Goal: Task Accomplishment & Management: Manage account settings

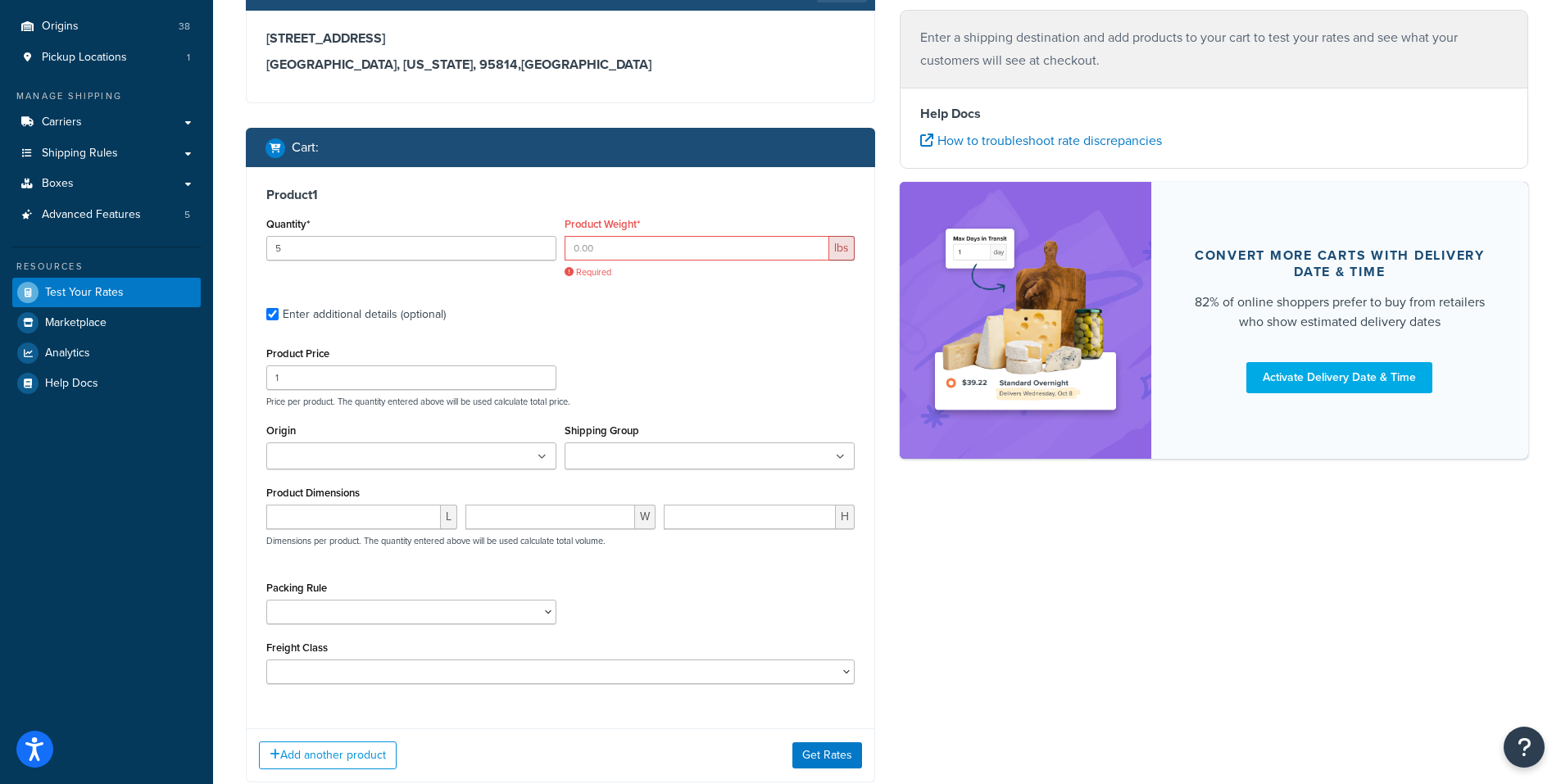
scroll to position [164, 0]
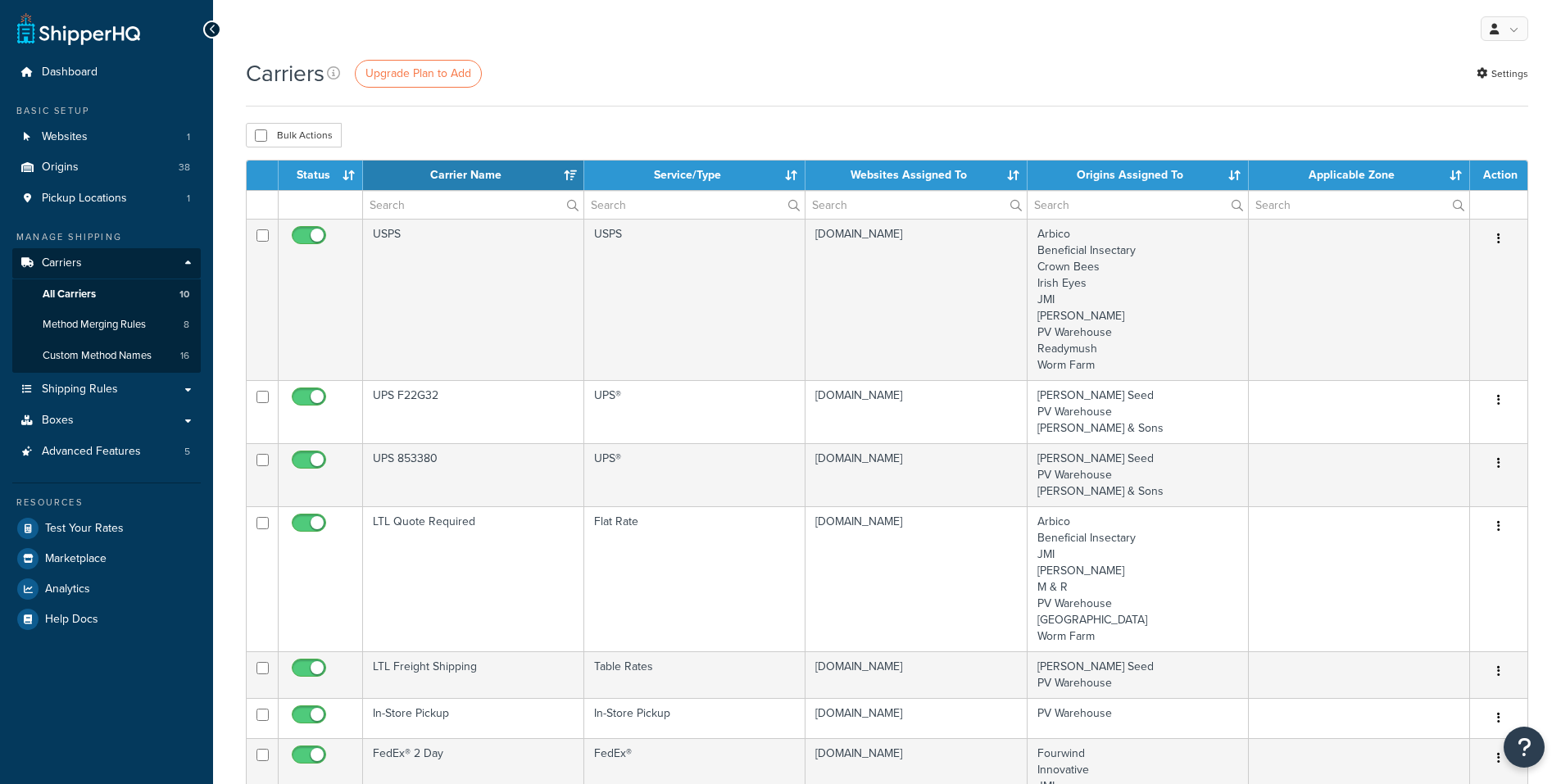
select select "15"
click at [94, 388] on span "Shipping Rules" at bounding box center [79, 390] width 77 height 14
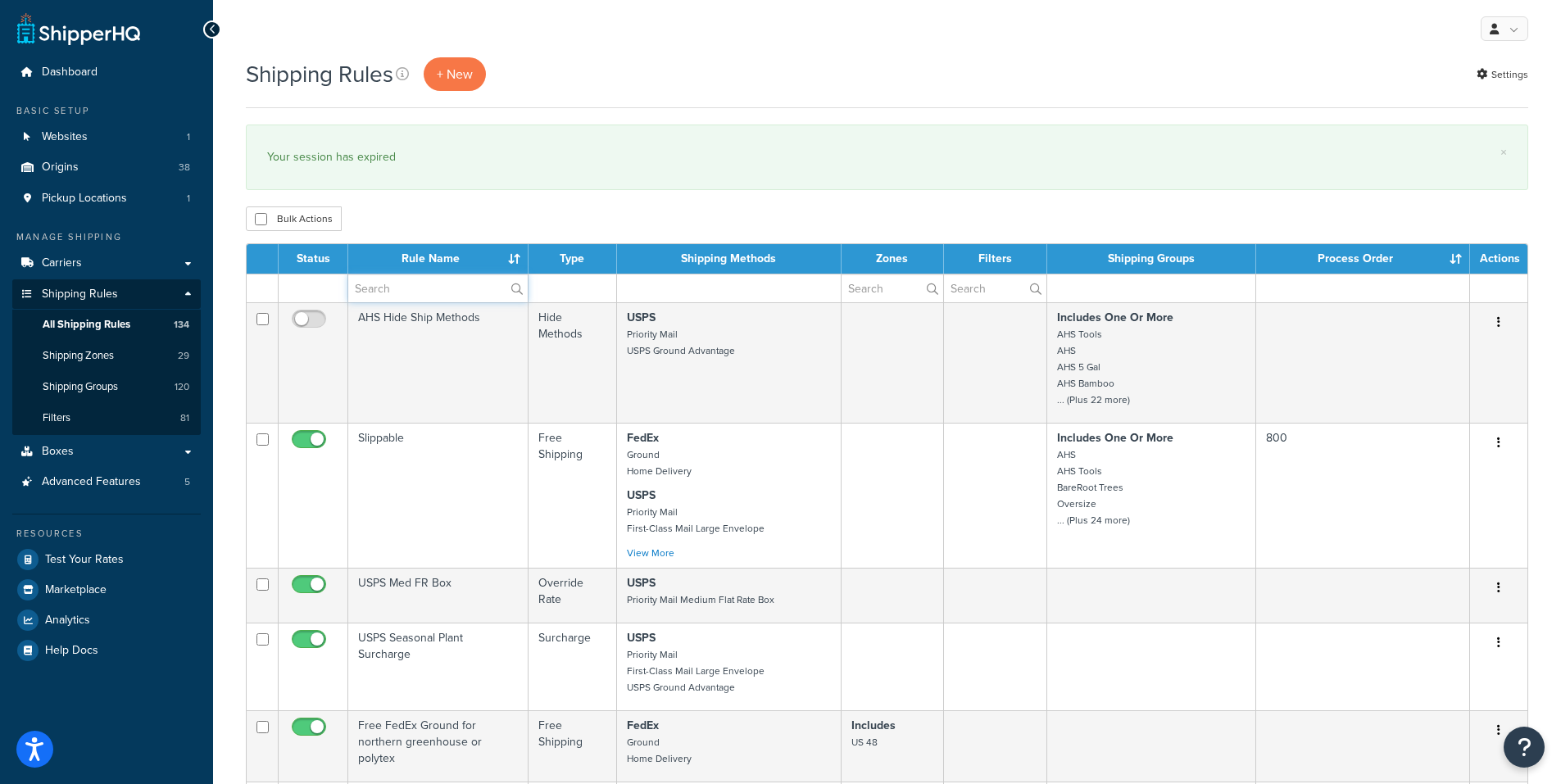
click at [401, 292] on input "text" at bounding box center [438, 287] width 180 height 27
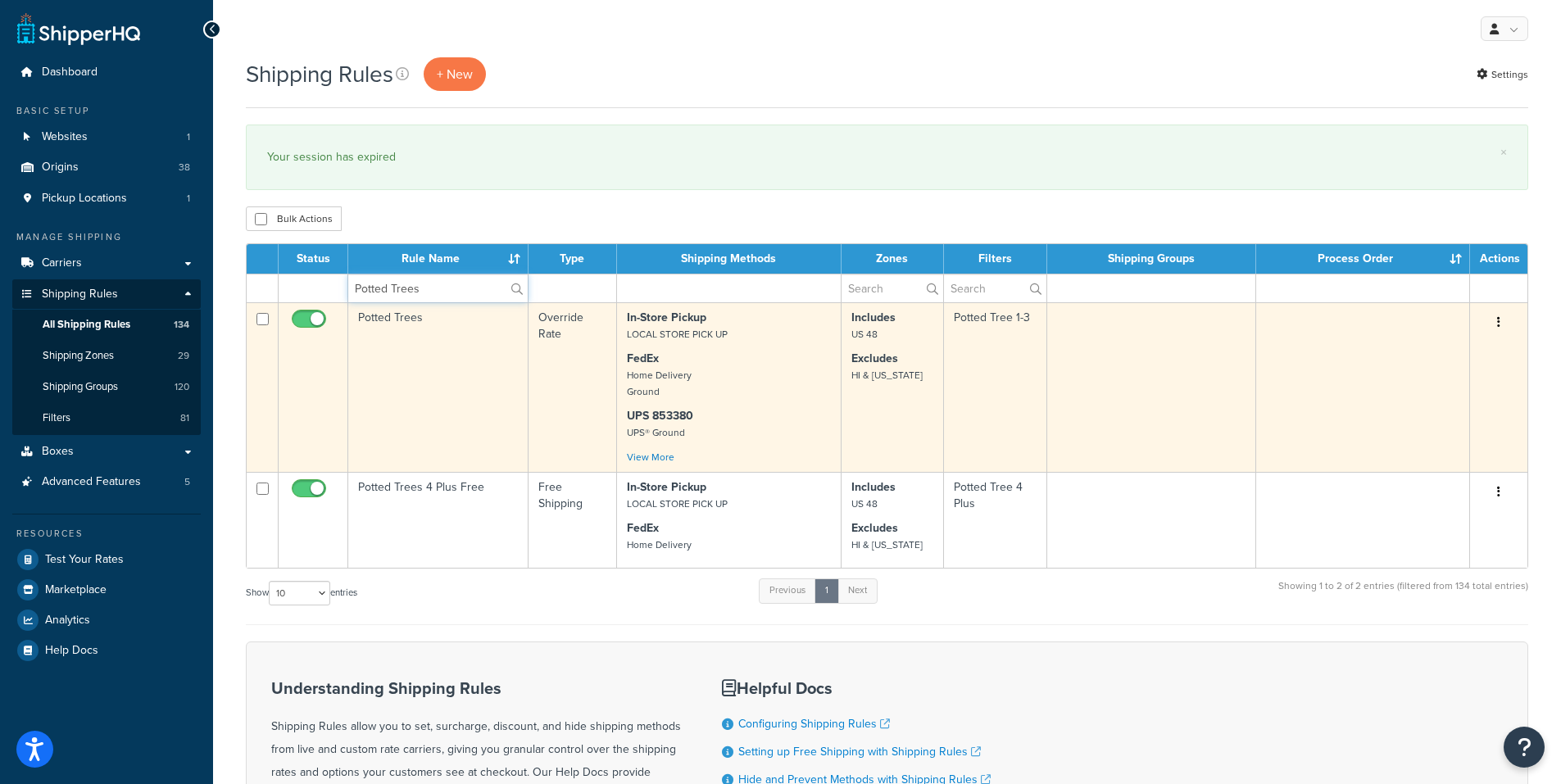
type input "Potted Trees"
click at [389, 315] on td "Potted Trees" at bounding box center [438, 387] width 181 height 169
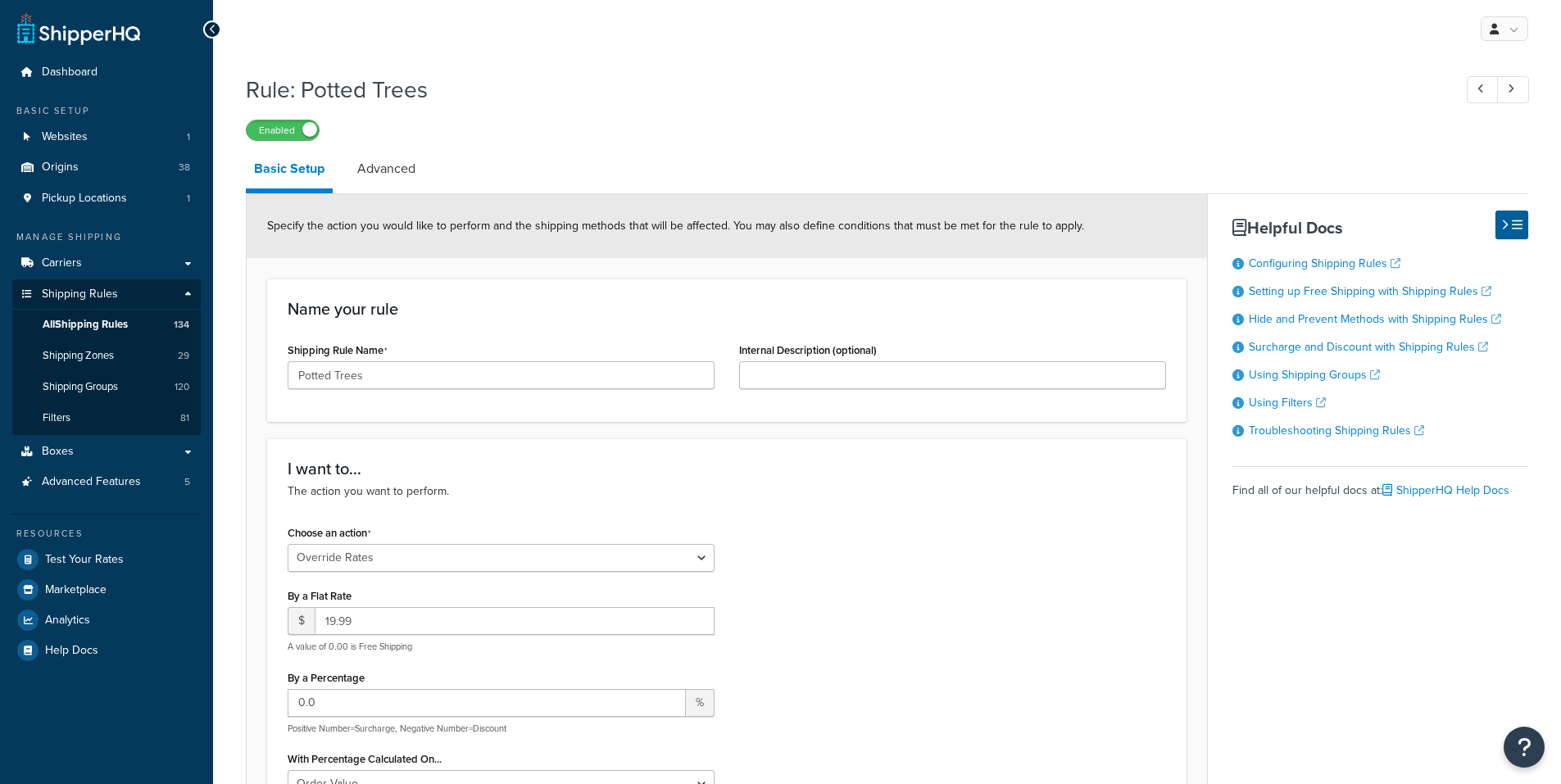
select select "OVERRIDE"
select select "SHIPPING_GROUP"
click at [102, 389] on span "Shipping Groups" at bounding box center [80, 387] width 76 height 14
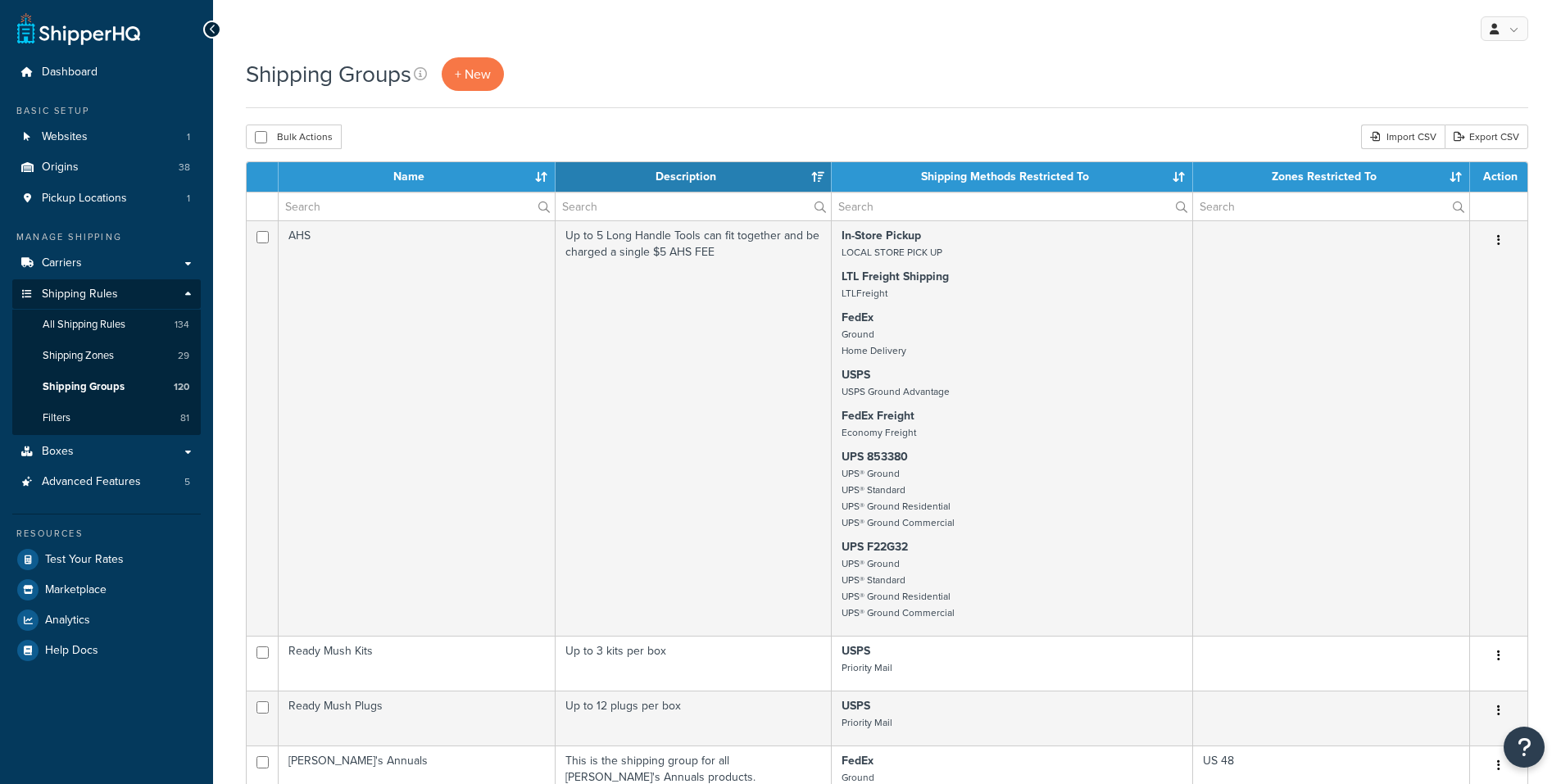
select select "15"
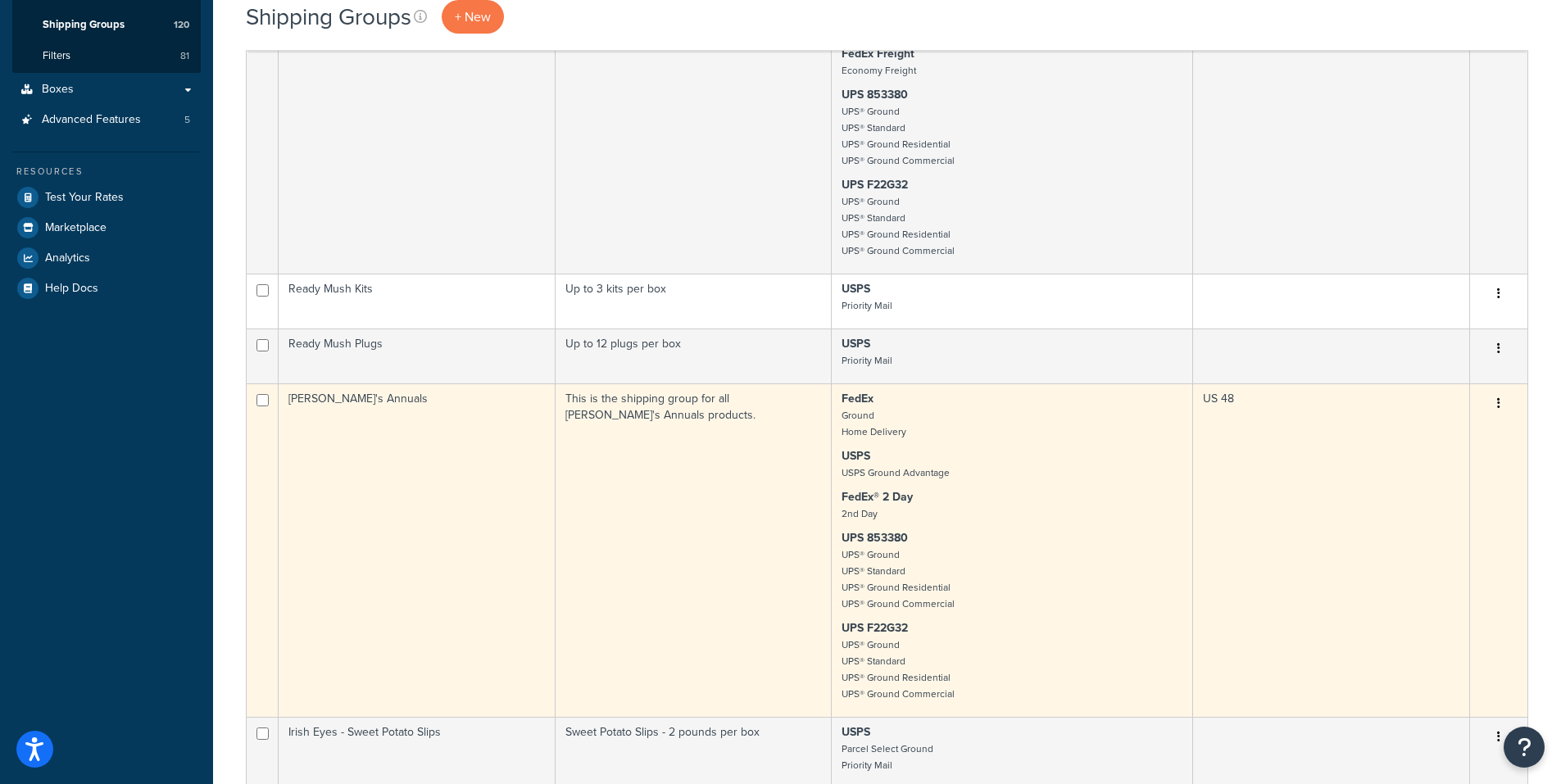
scroll to position [492, 0]
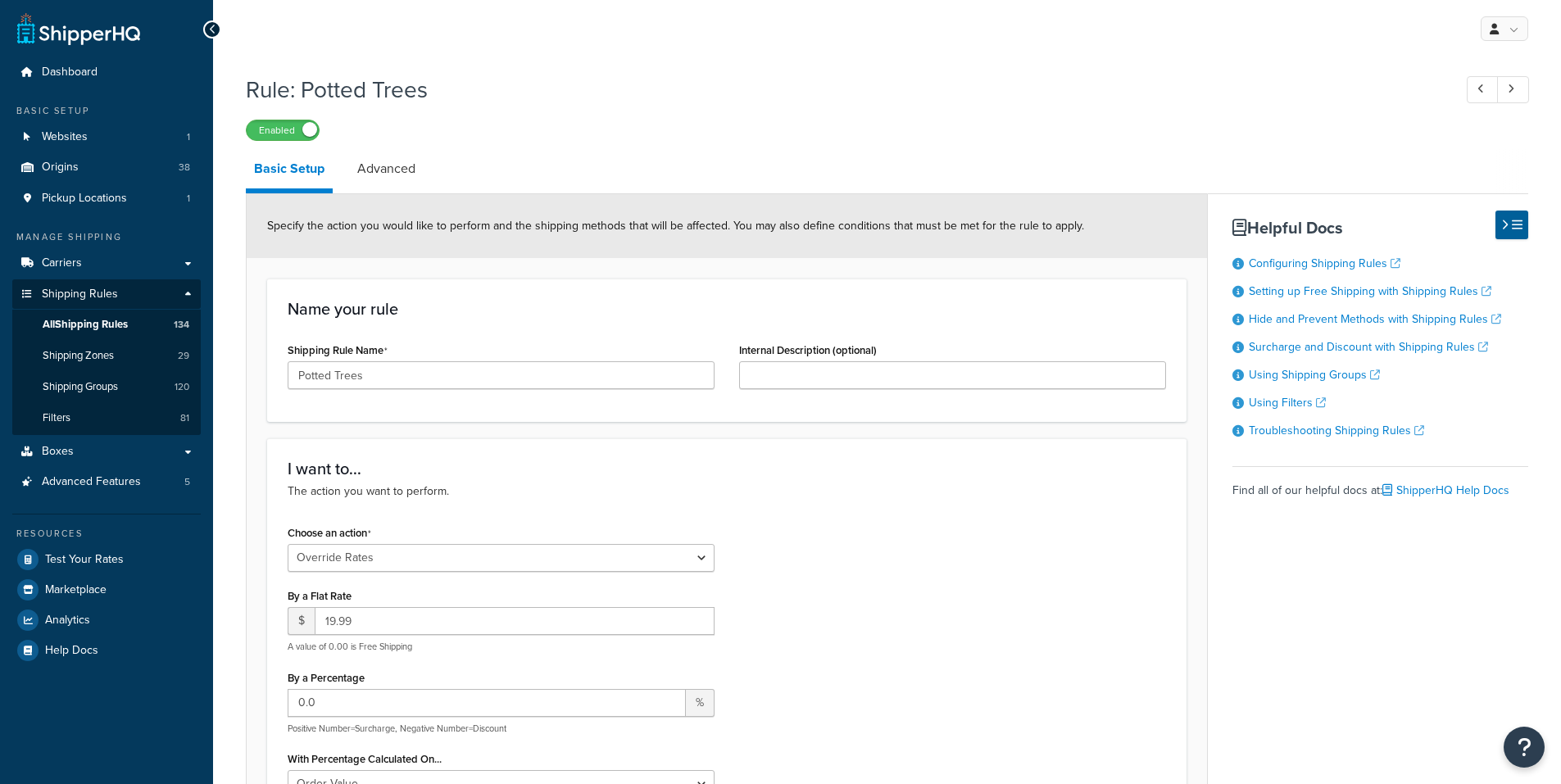
select select "OVERRIDE"
select select "SHIPPING_GROUP"
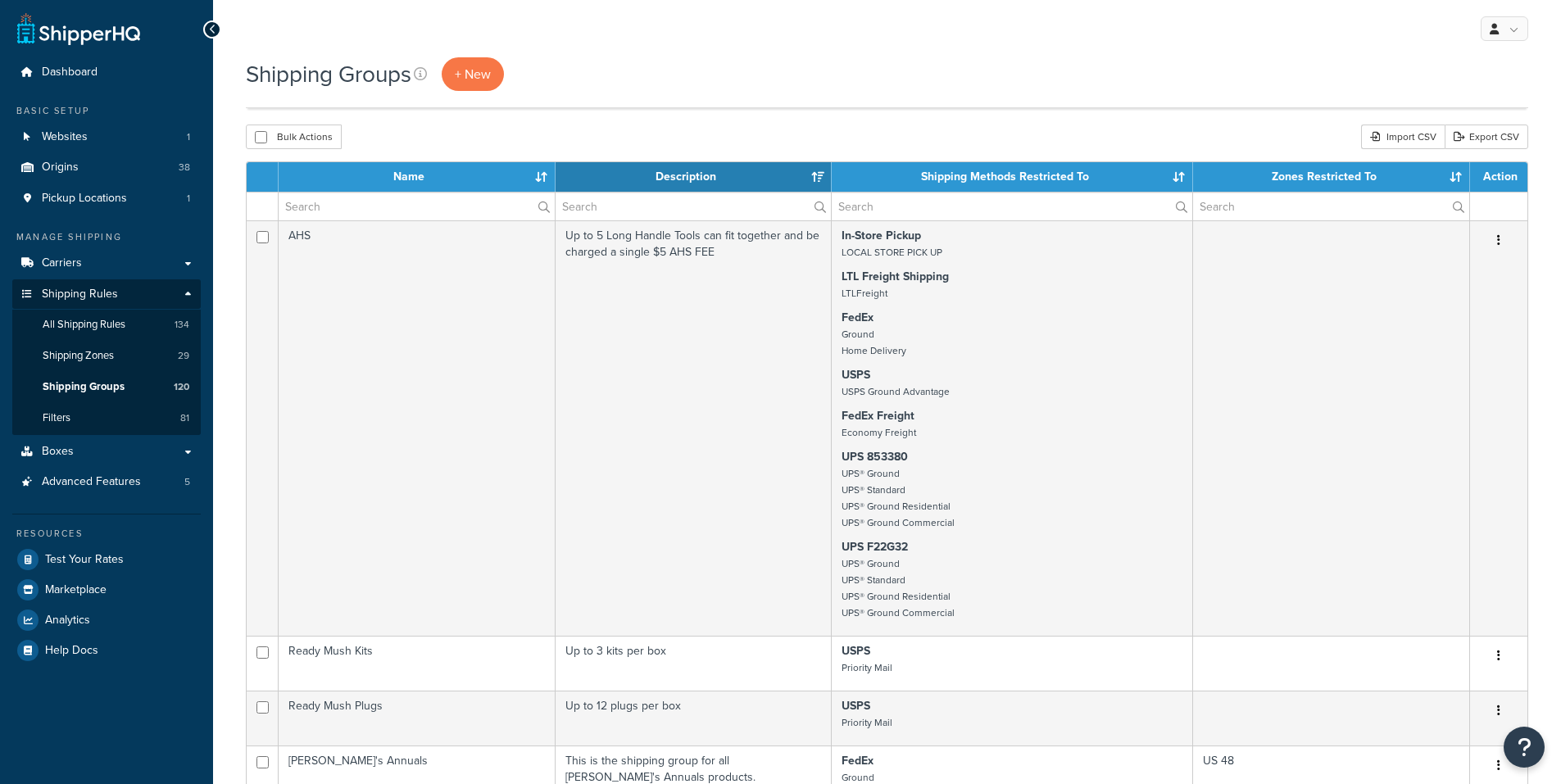
select select "15"
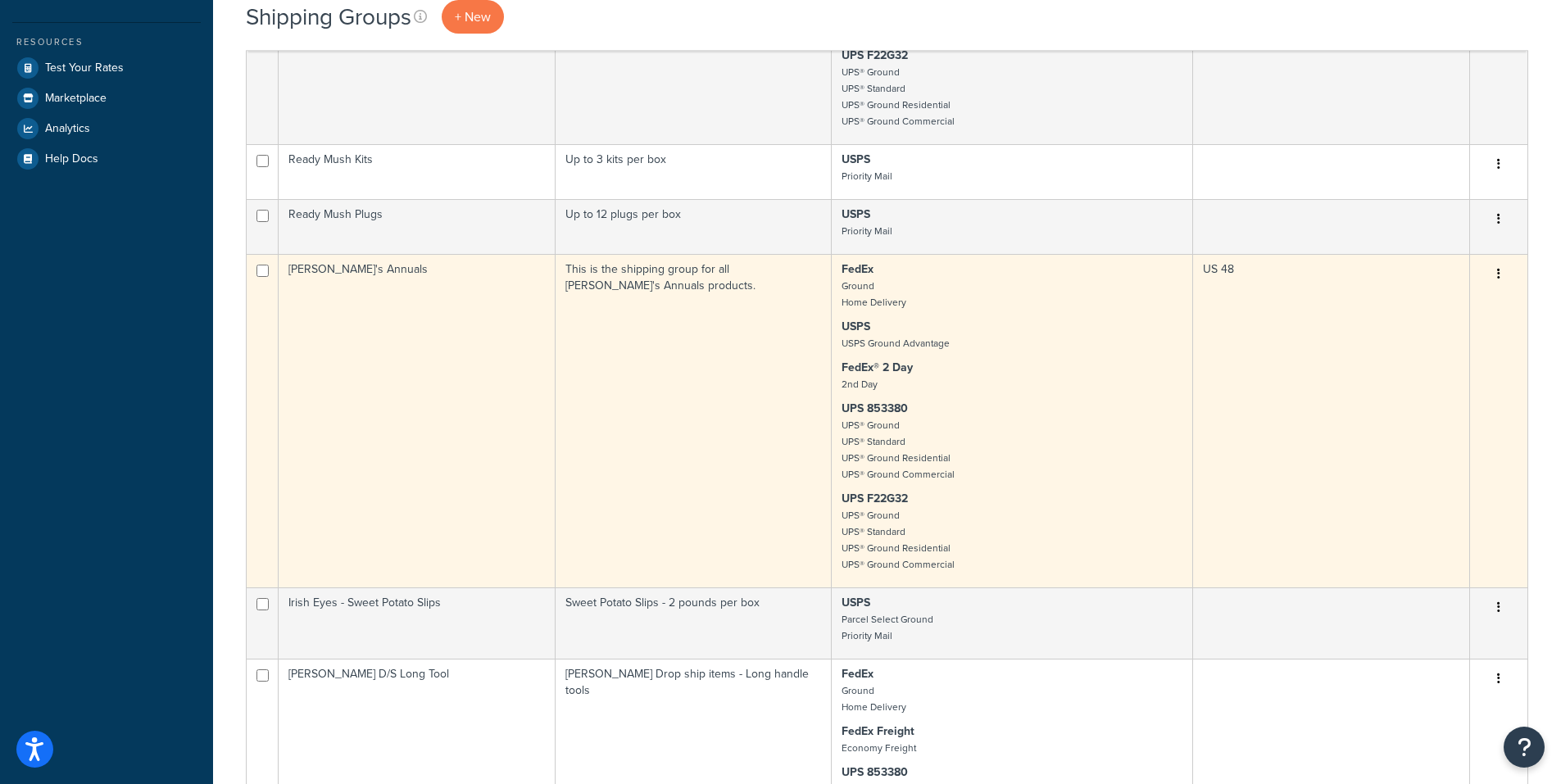
drag, startPoint x: 297, startPoint y: 273, endPoint x: 813, endPoint y: 402, distance: 531.9
click at [813, 402] on td "This is the shipping group for all [PERSON_NAME]'s Annuals products." at bounding box center [693, 421] width 277 height 334
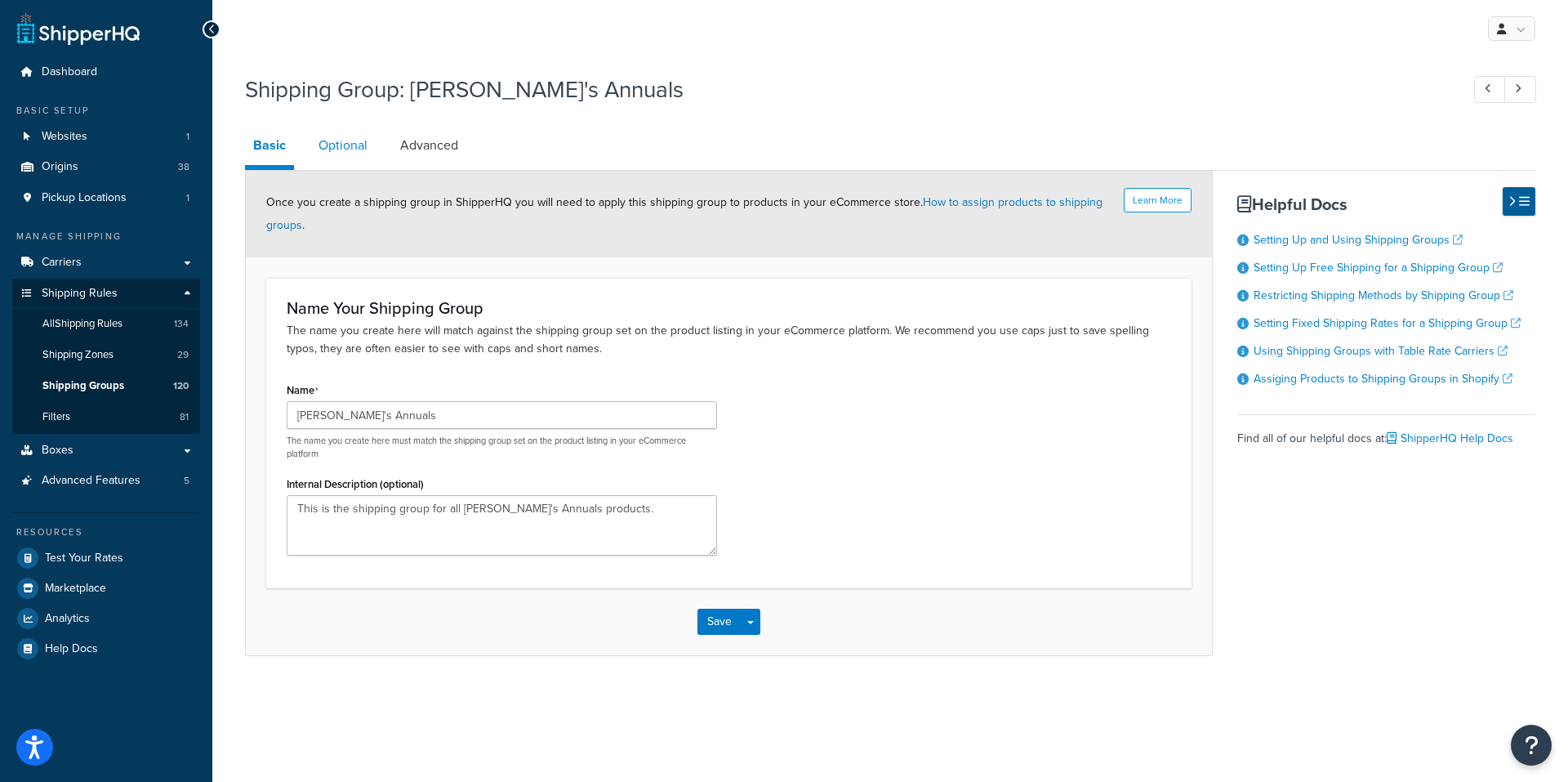
click at [358, 147] on link "Optional" at bounding box center [342, 145] width 65 height 40
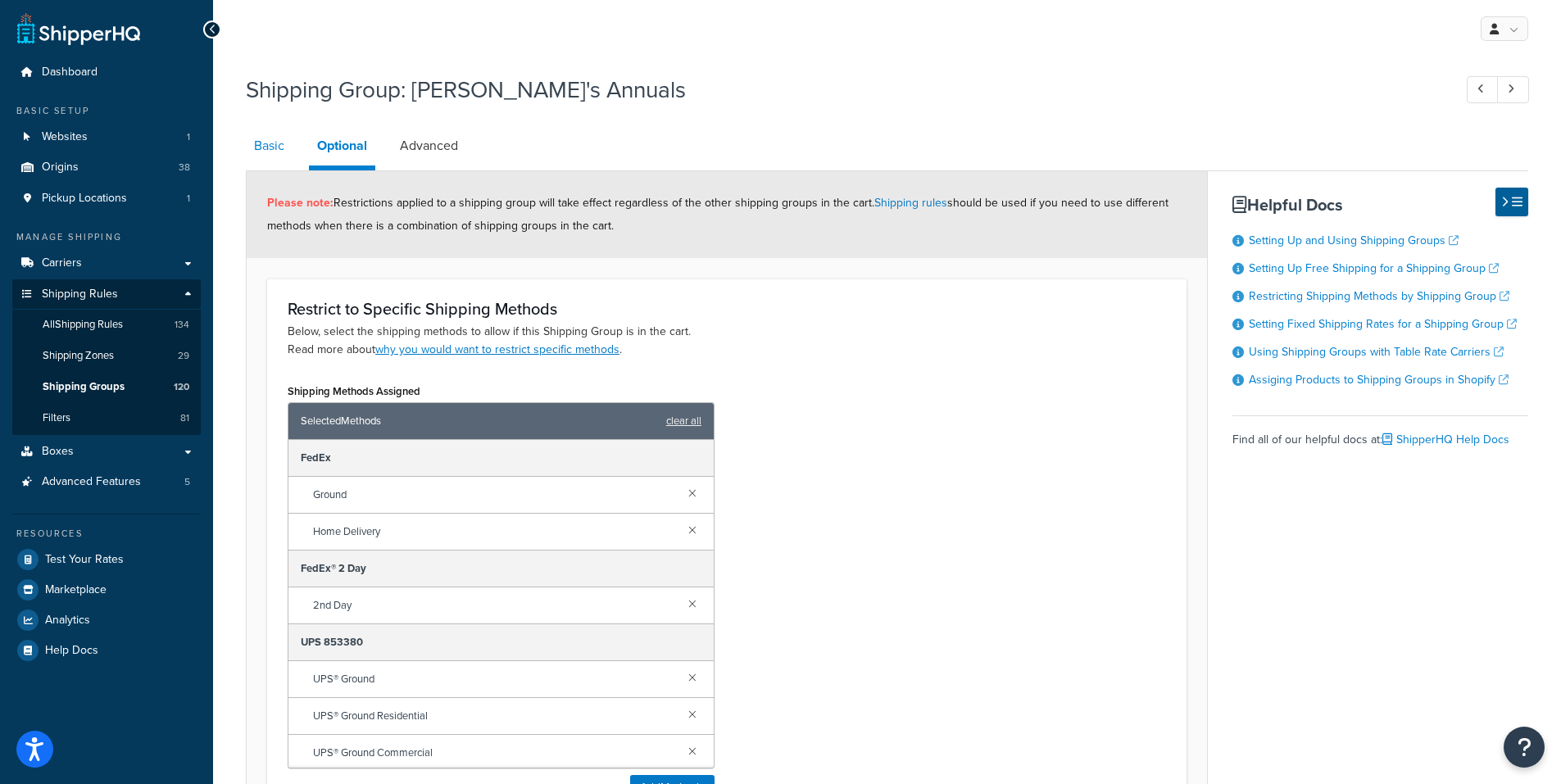
click at [279, 148] on link "Basic" at bounding box center [269, 146] width 46 height 40
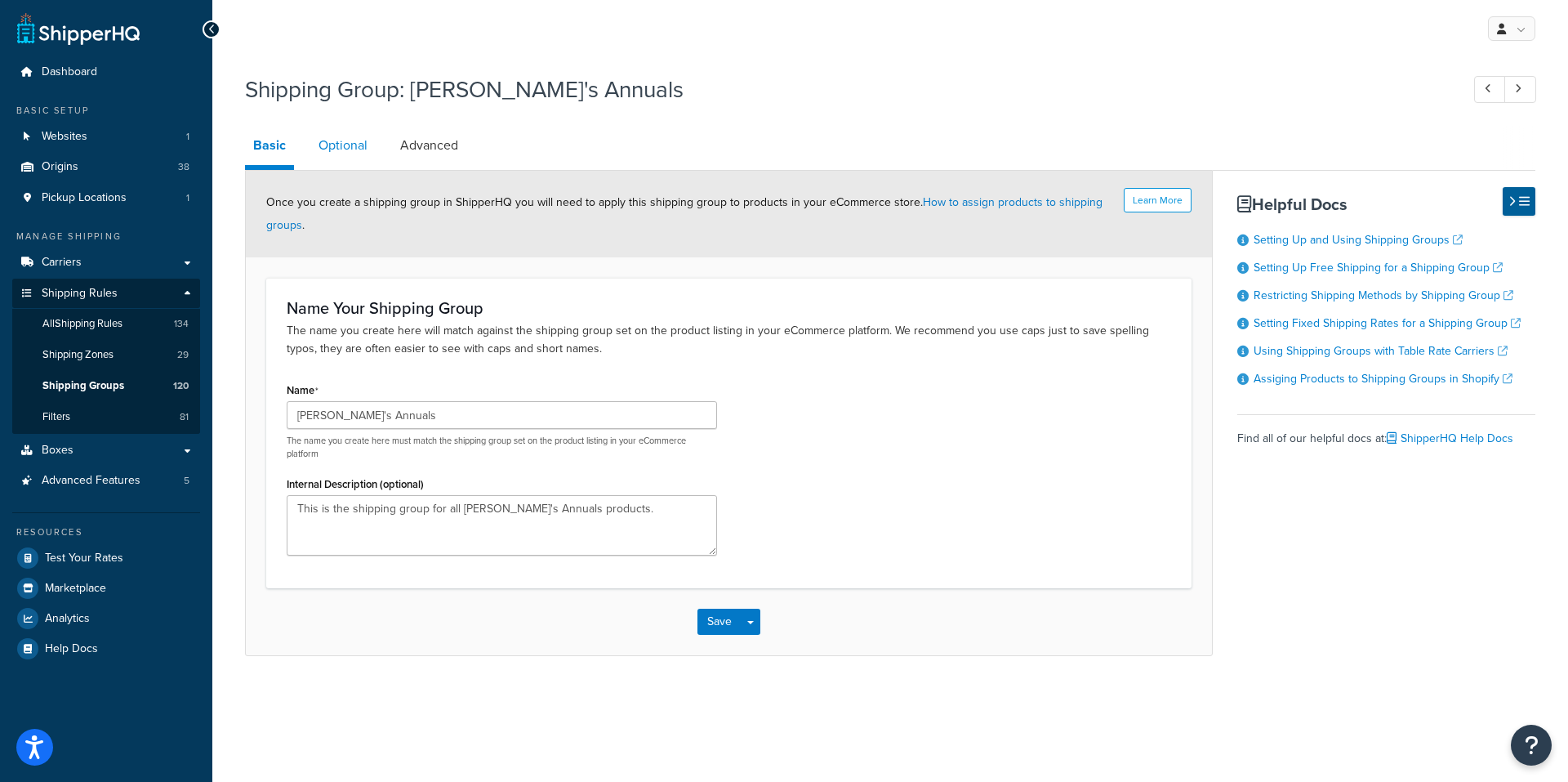
click at [346, 143] on link "Optional" at bounding box center [342, 145] width 65 height 40
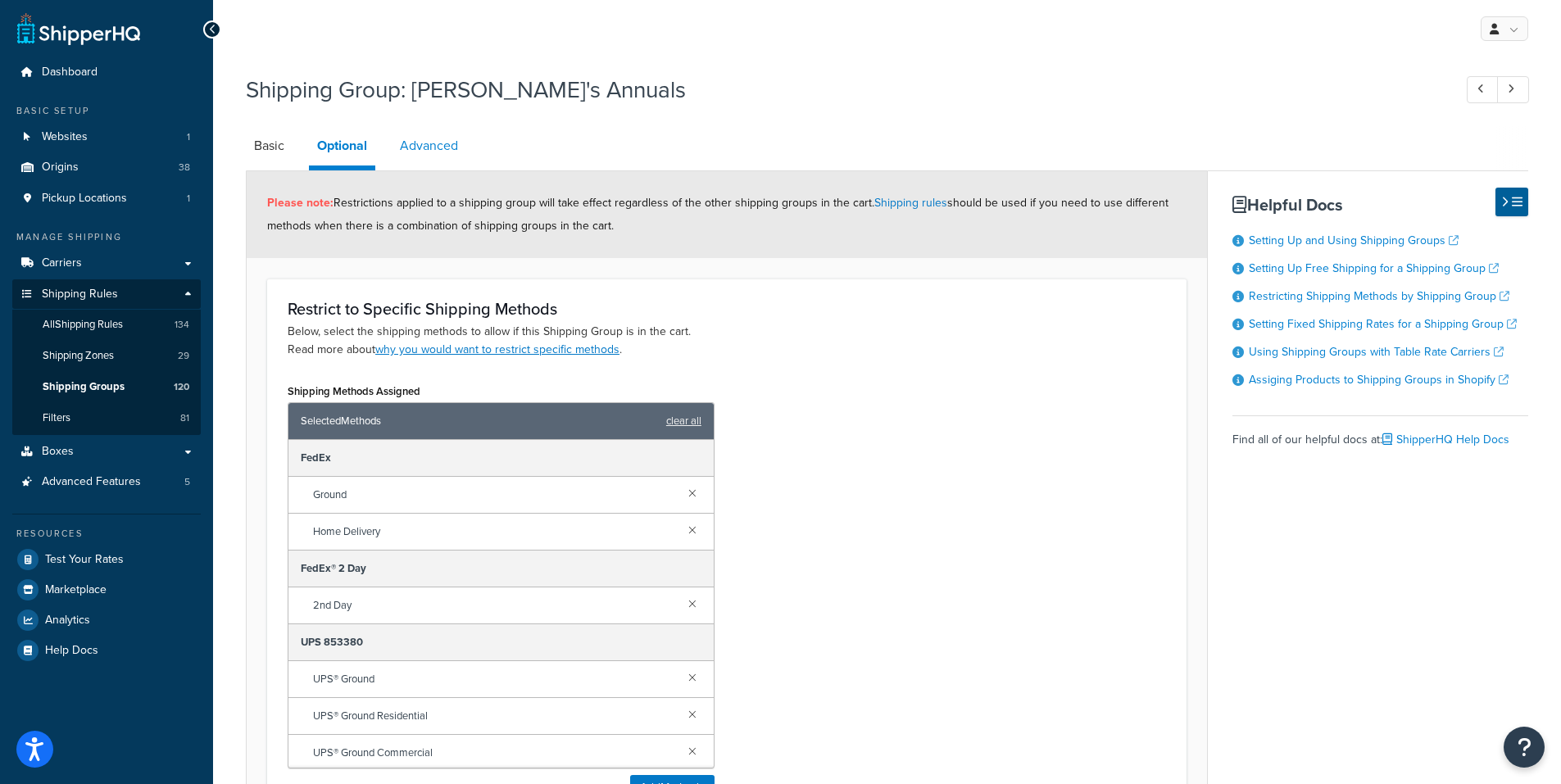
click at [415, 138] on link "Advanced" at bounding box center [429, 146] width 75 height 40
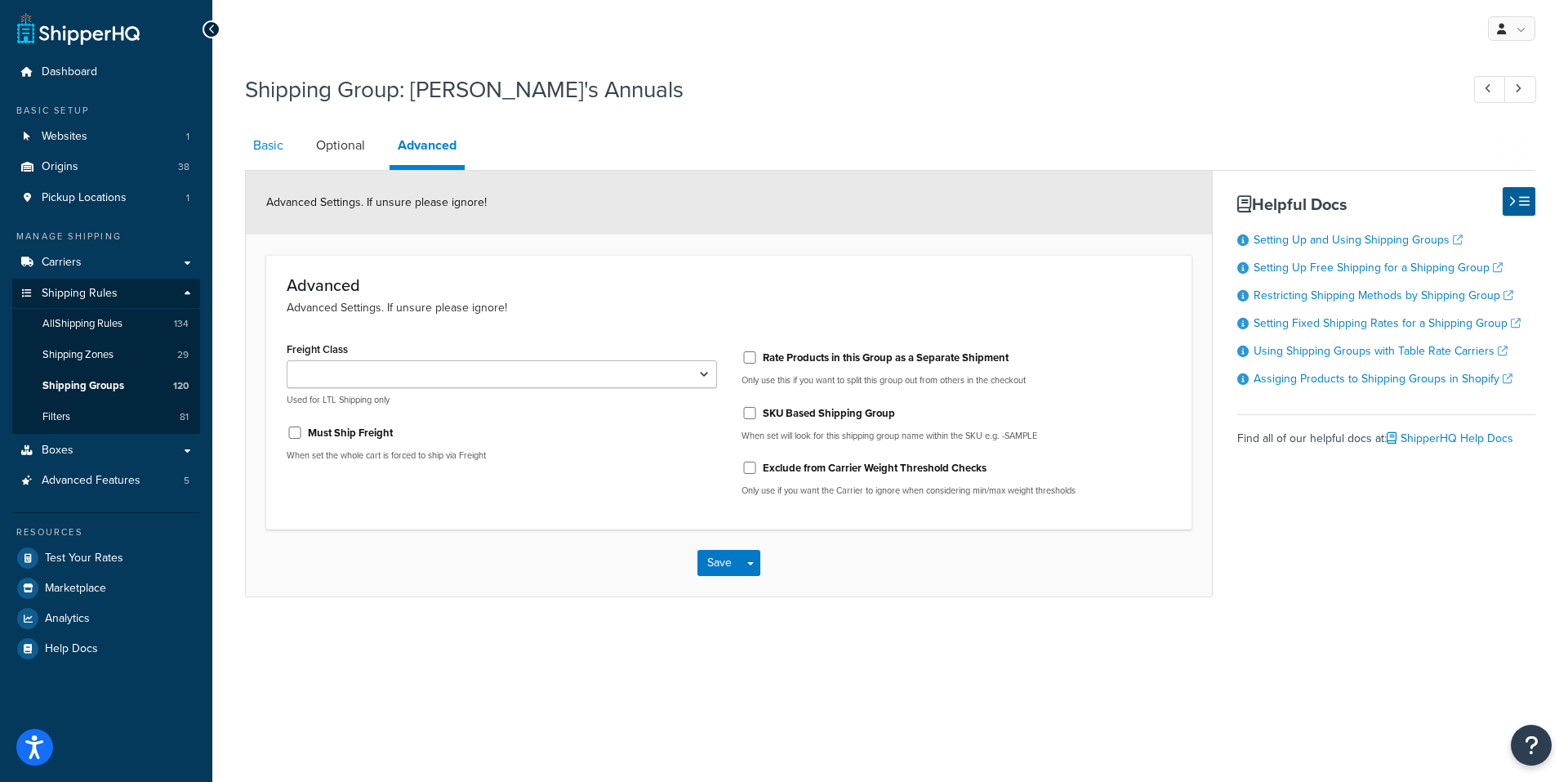
click at [259, 142] on link "Basic" at bounding box center [268, 145] width 46 height 40
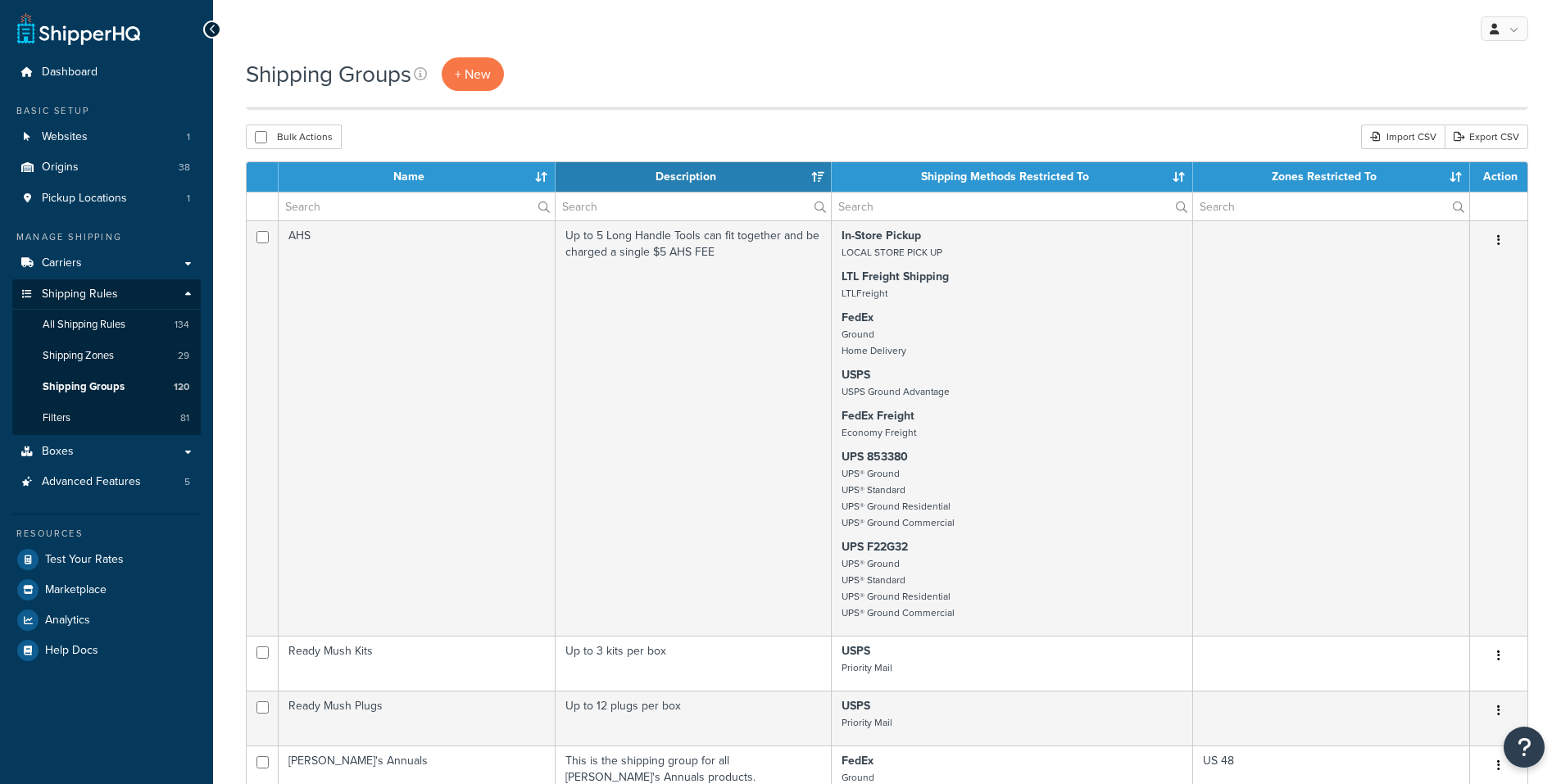
select select "15"
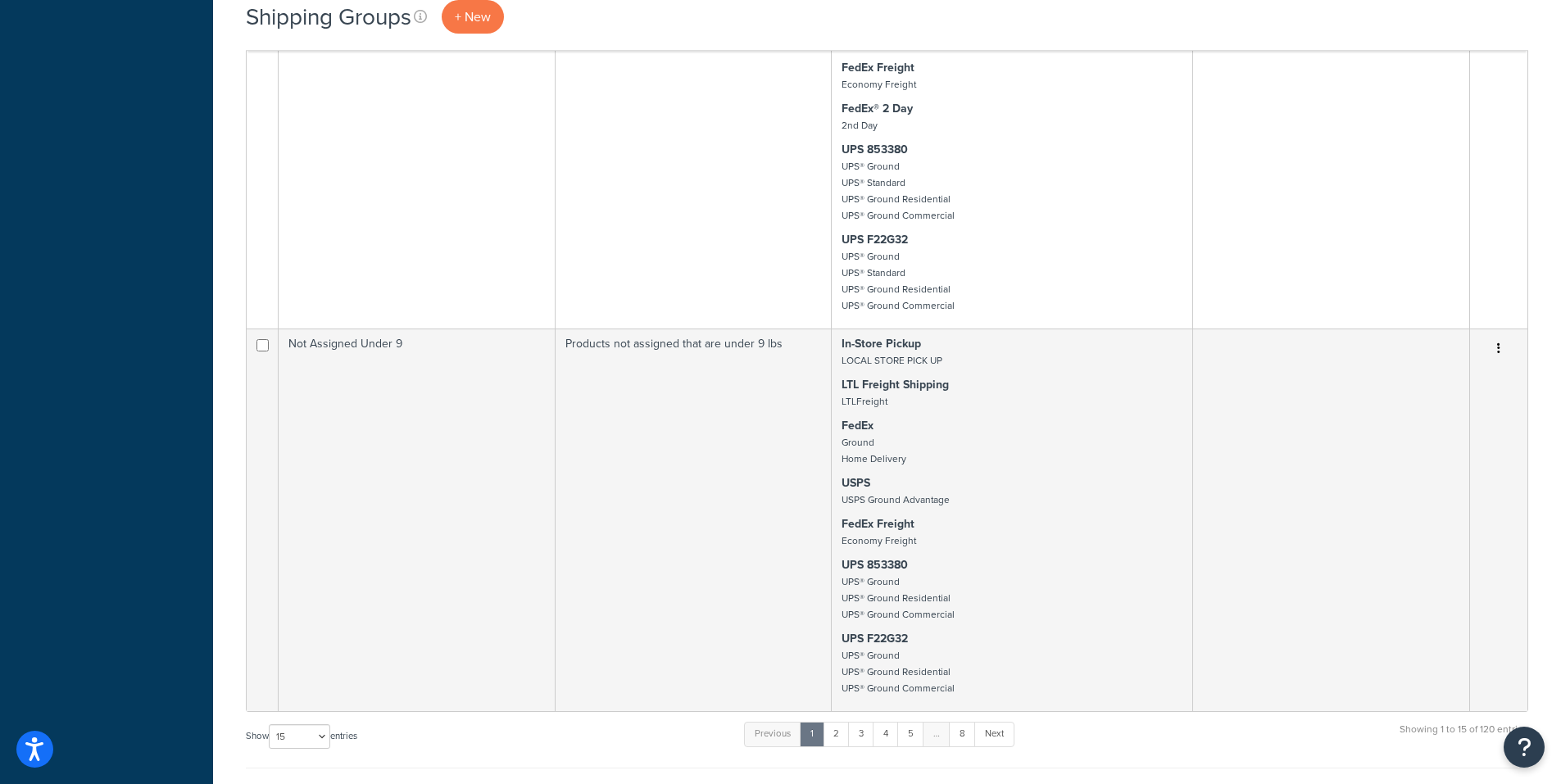
scroll to position [3277, 0]
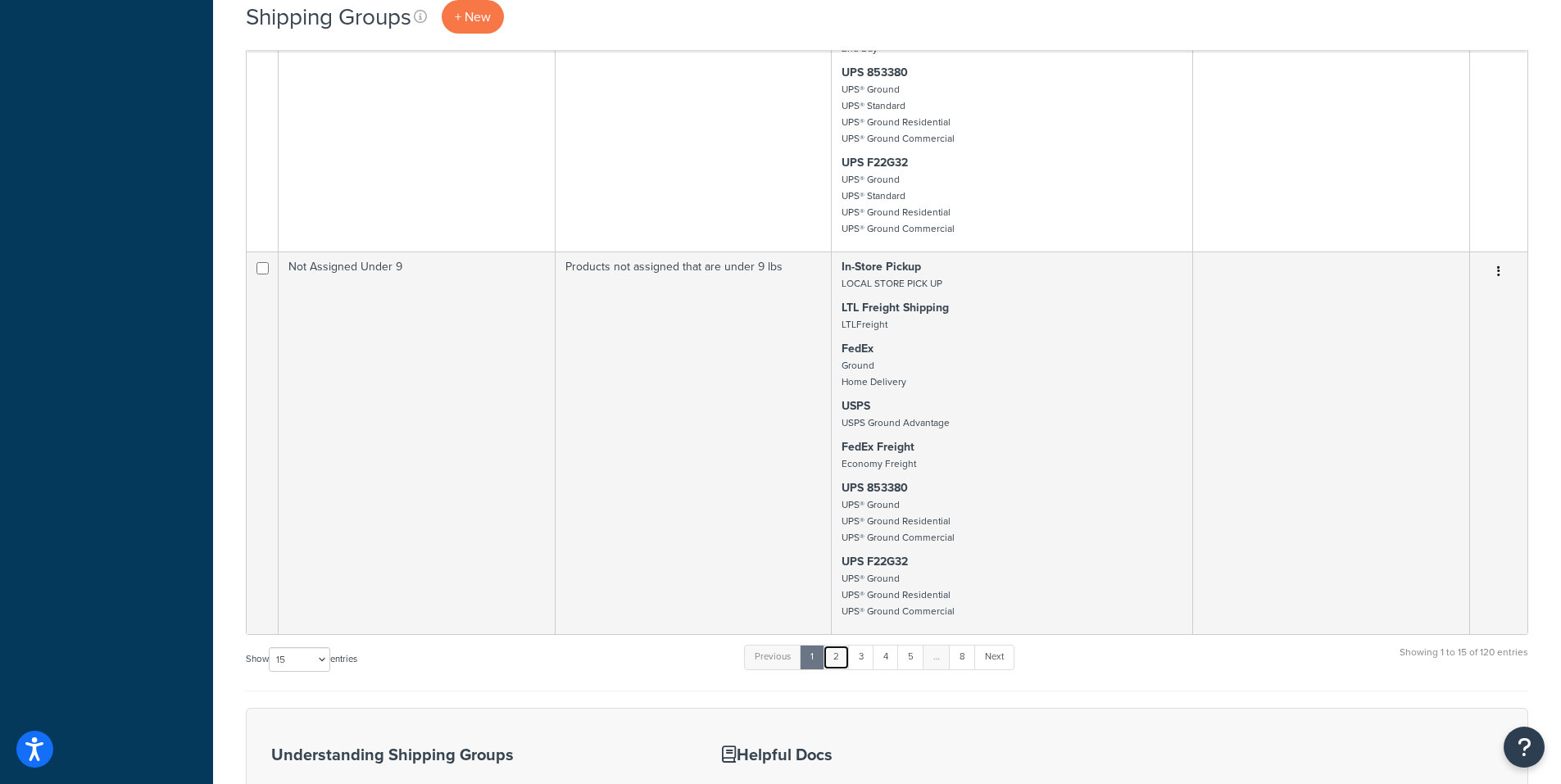
click at [837, 670] on link "2" at bounding box center [836, 657] width 27 height 25
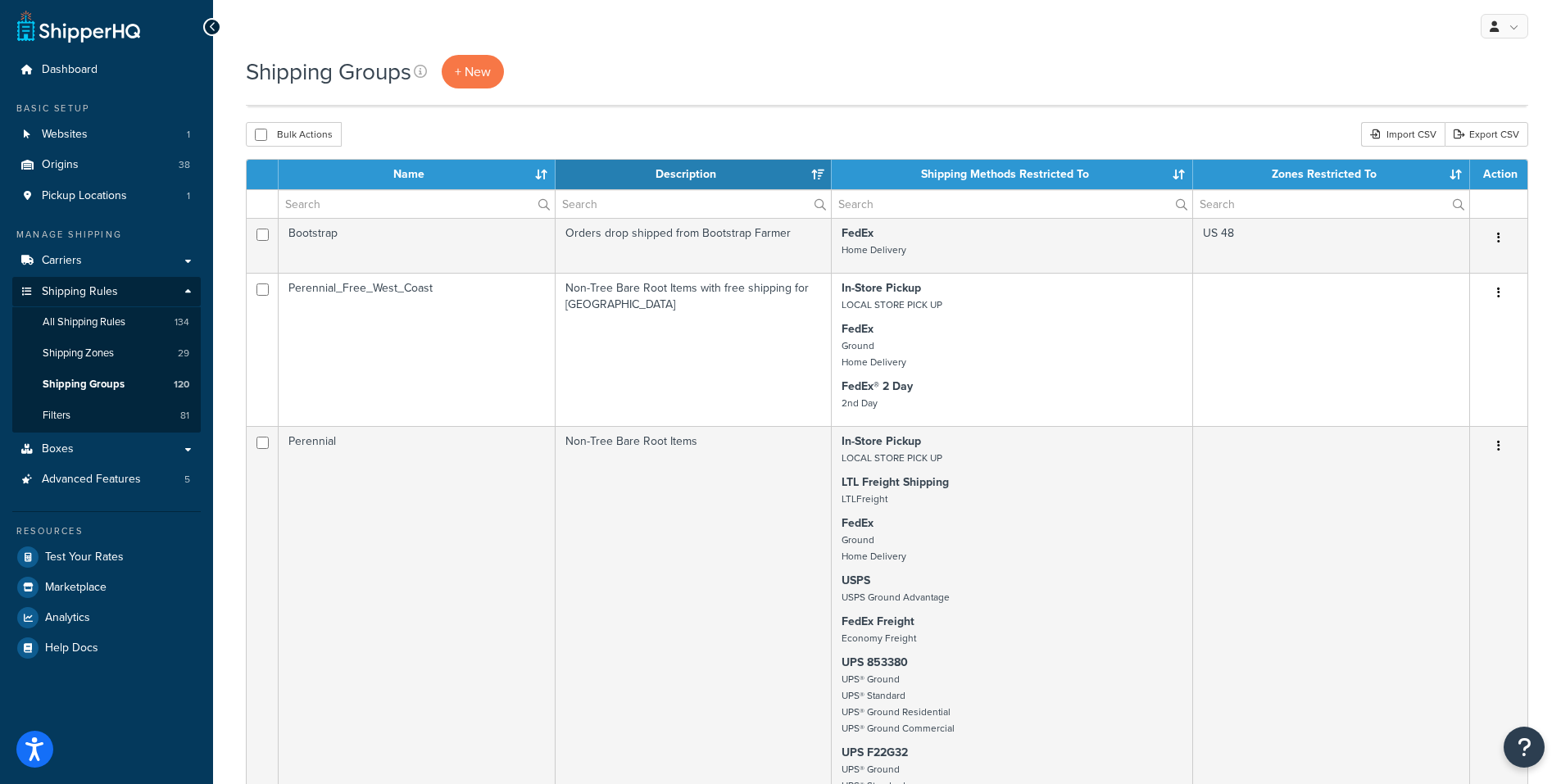
scroll to position [0, 0]
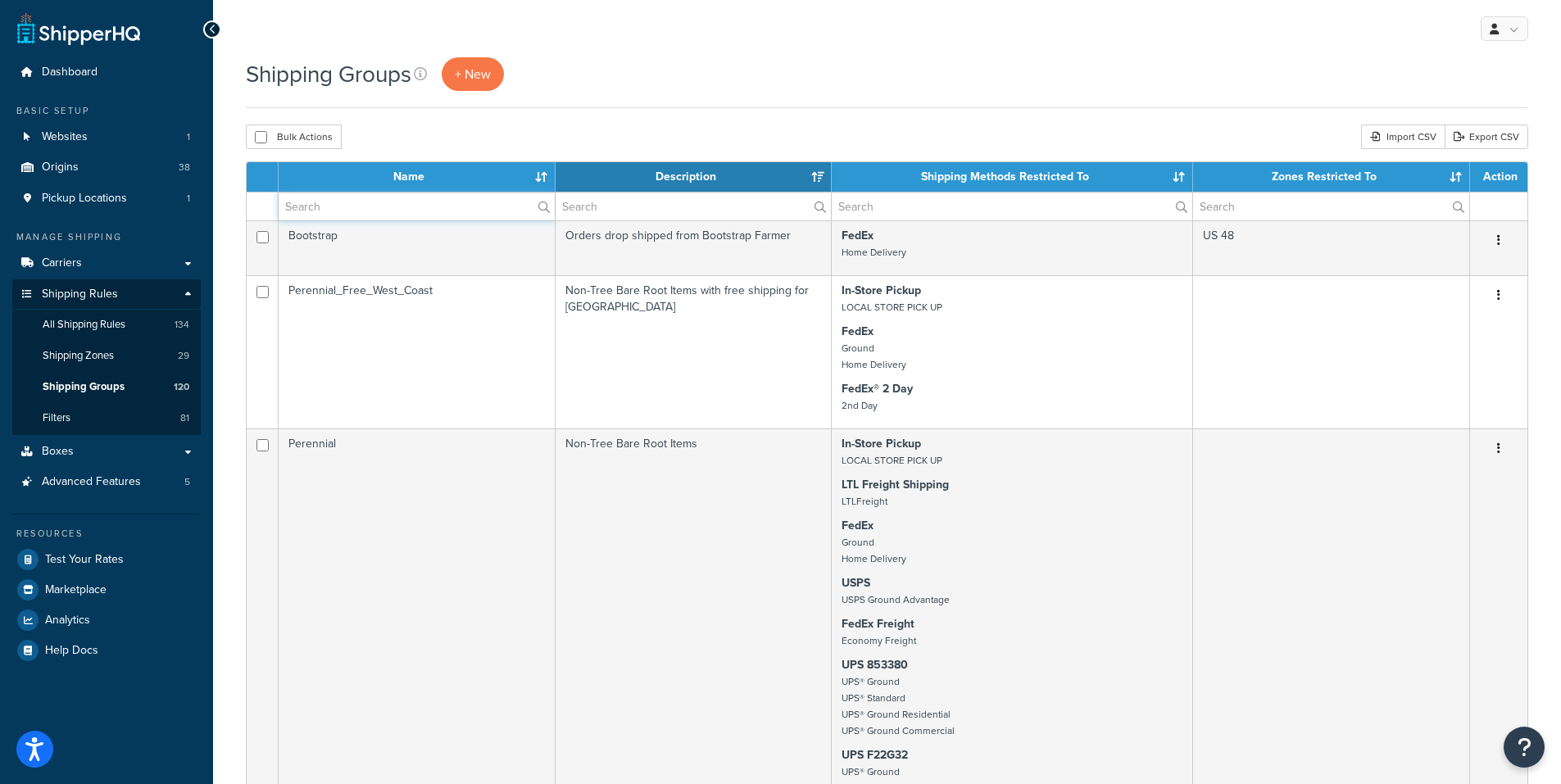
click at [300, 214] on input "text" at bounding box center [417, 206] width 276 height 27
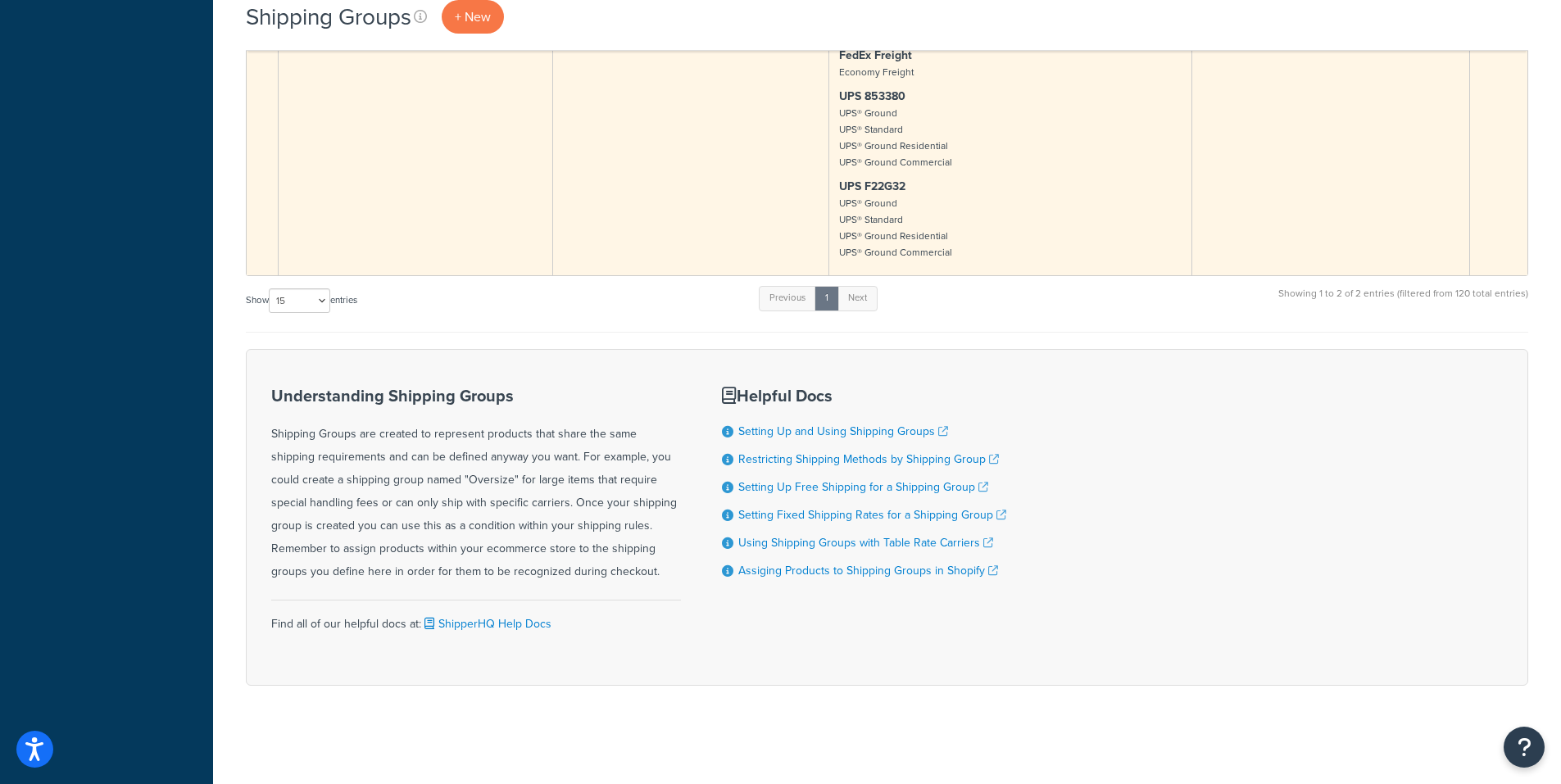
scroll to position [336, 0]
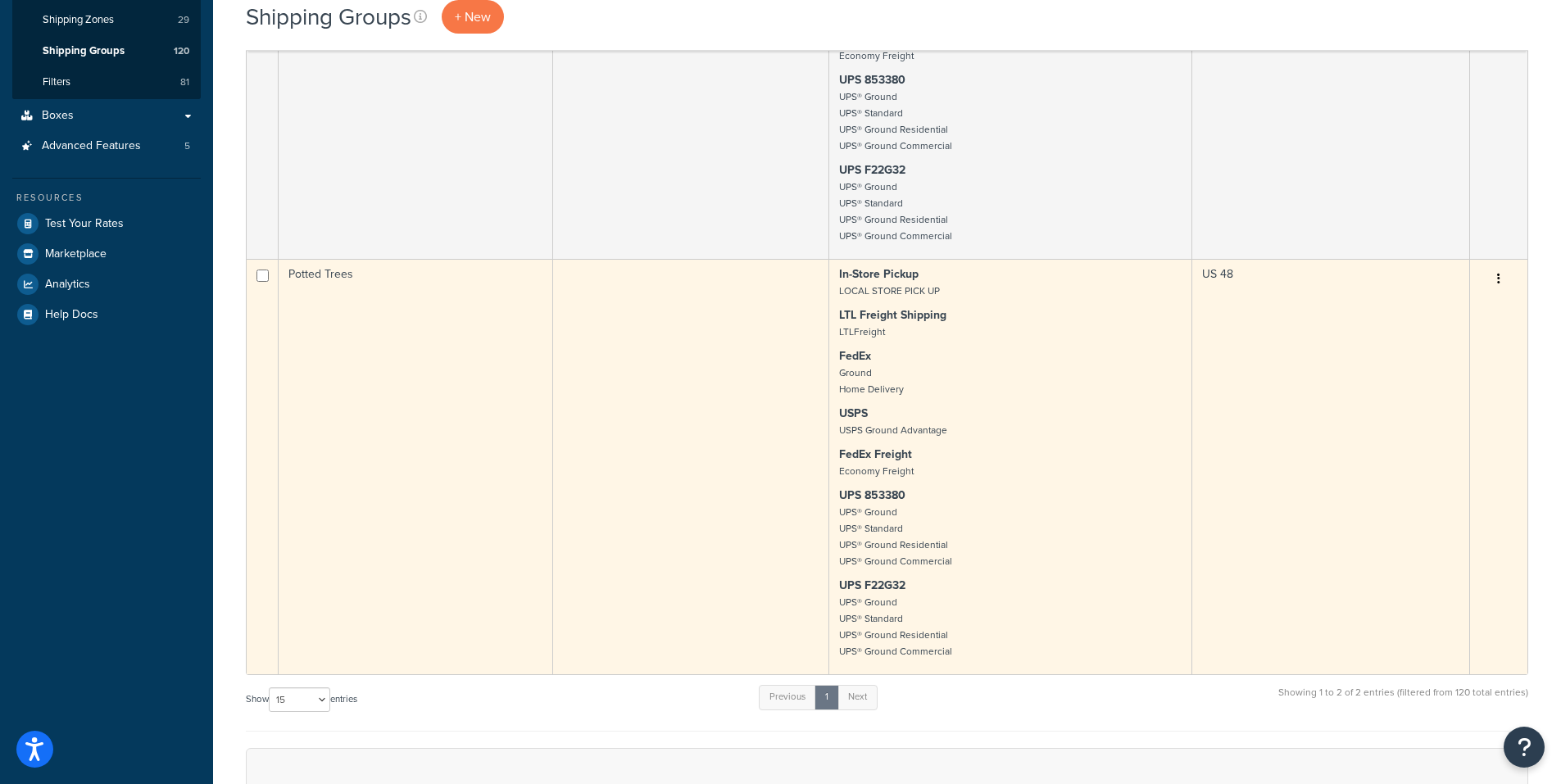
type input "Potted"
click at [300, 276] on td "Potted Trees" at bounding box center [416, 466] width 274 height 415
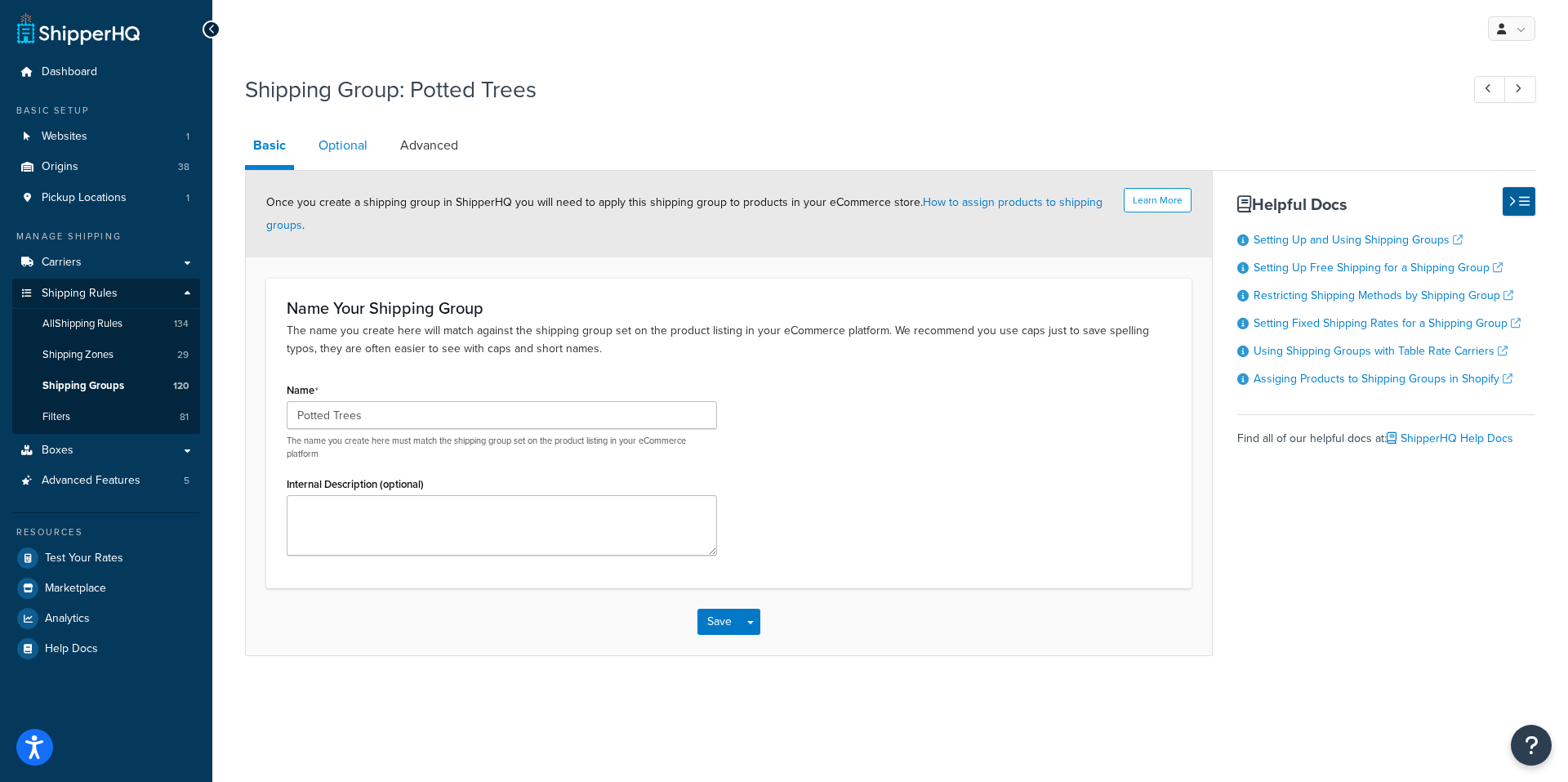
click at [344, 139] on link "Optional" at bounding box center [342, 145] width 65 height 40
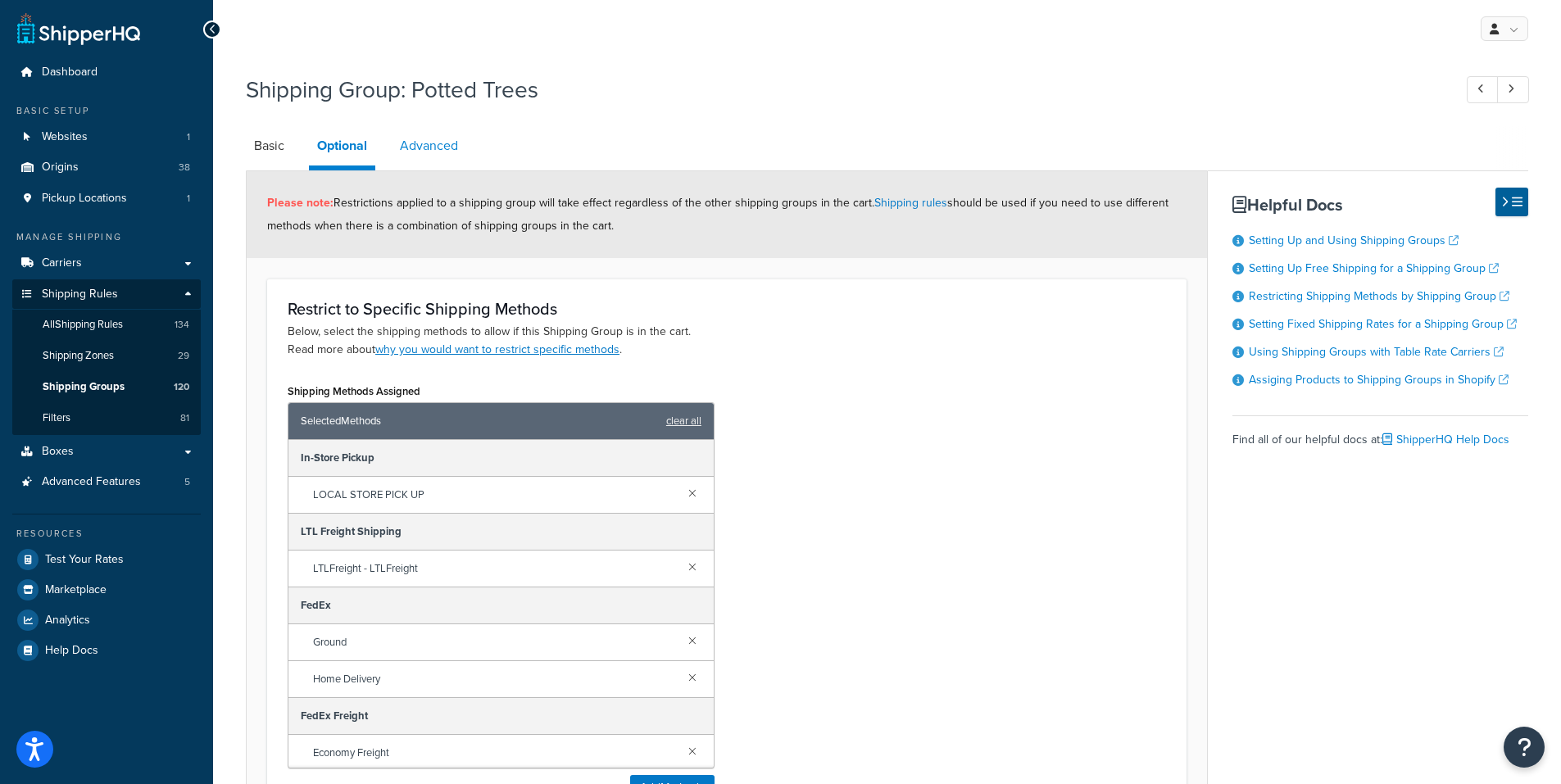
click at [441, 148] on link "Advanced" at bounding box center [429, 146] width 75 height 40
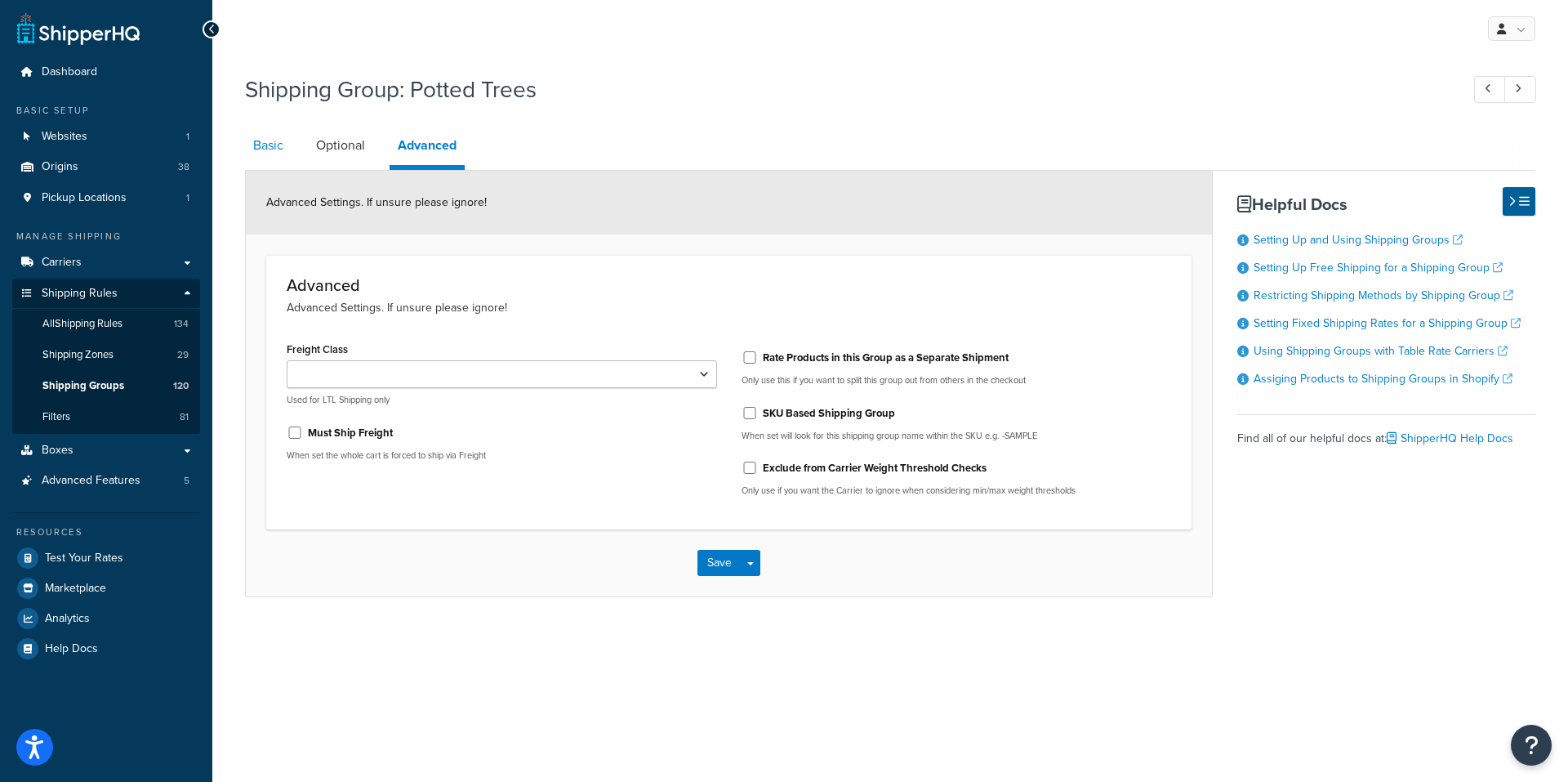
click at [267, 142] on link "Basic" at bounding box center [268, 145] width 46 height 40
